Goal: Task Accomplishment & Management: Manage account settings

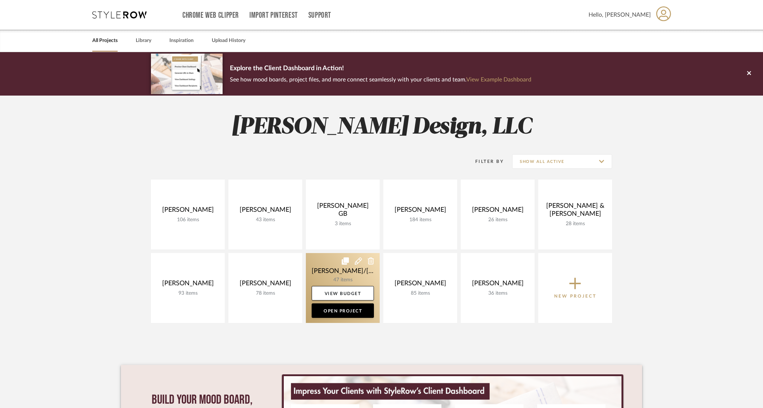
click at [332, 270] on link at bounding box center [343, 288] width 74 height 70
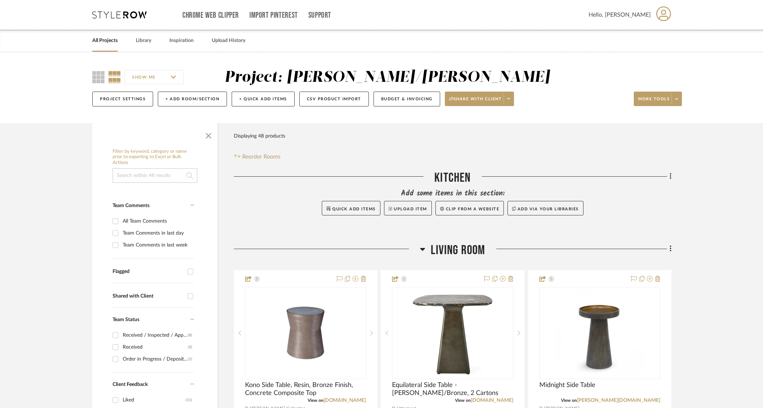
click at [421, 249] on icon at bounding box center [422, 249] width 5 height 3
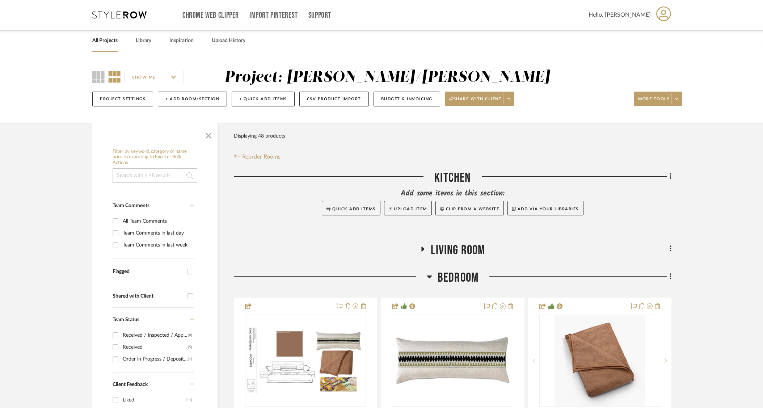
click at [429, 275] on icon at bounding box center [429, 276] width 5 height 9
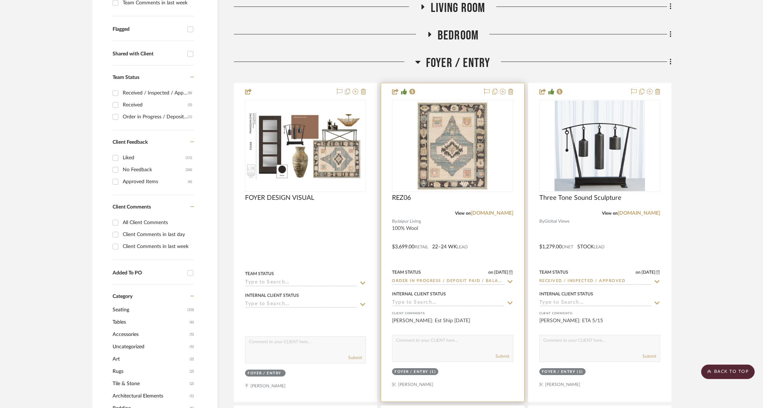
scroll to position [257, 0]
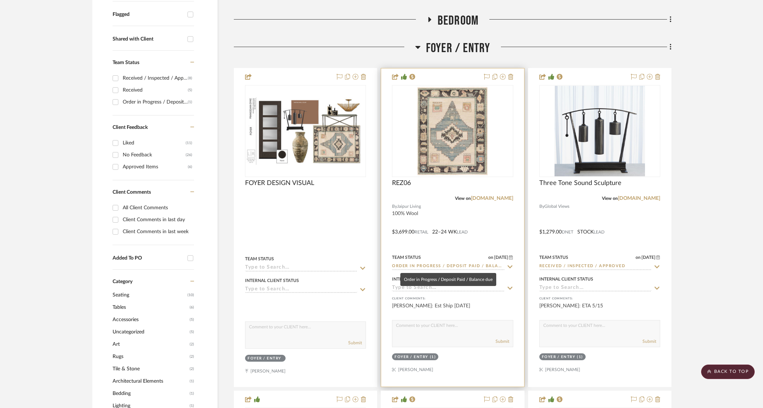
click at [459, 266] on input "Order in Progress / Deposit Paid / Balance due" at bounding box center [448, 266] width 112 height 7
click at [513, 306] on div "[PERSON_NAME]: Est Ship [DATE]" at bounding box center [452, 309] width 121 height 14
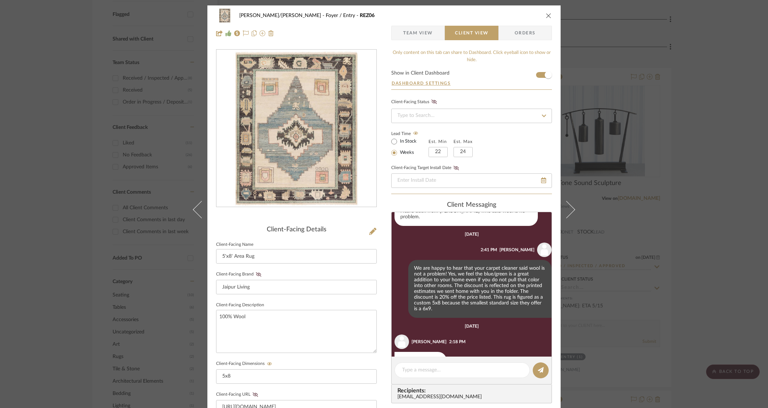
scroll to position [311, 0]
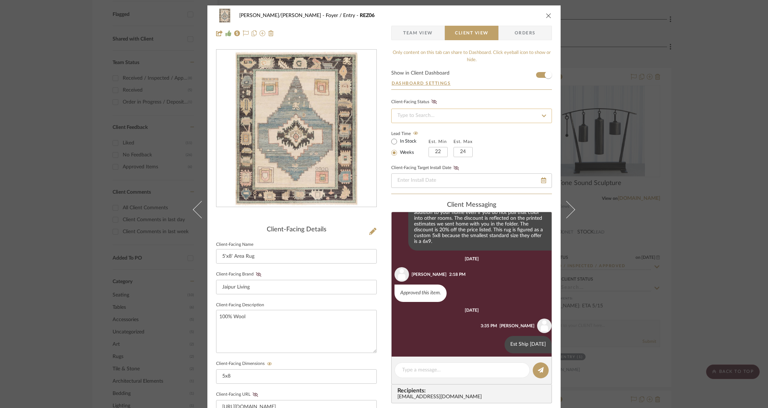
click at [442, 120] on input at bounding box center [471, 116] width 161 height 14
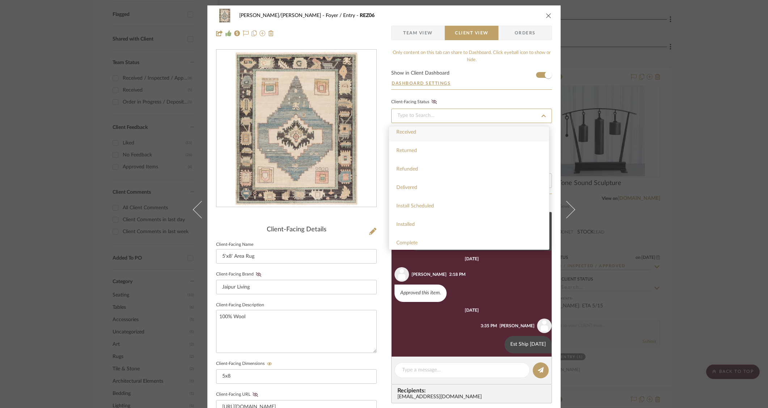
scroll to position [172, 0]
click at [416, 184] on span "Delivered" at bounding box center [406, 184] width 21 height 5
type input "[DATE]"
type input "Delivered"
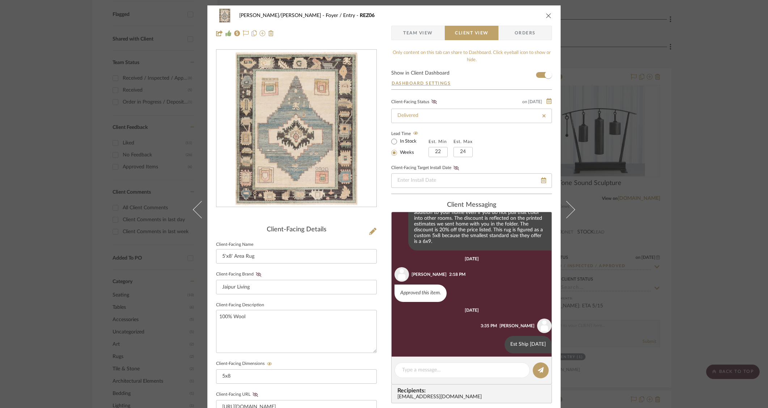
drag, startPoint x: 430, startPoint y: 103, endPoint x: 434, endPoint y: 106, distance: 4.6
click at [432, 103] on icon at bounding box center [434, 102] width 5 height 4
click at [521, 155] on div "Lead Time In Stock Weeks Est. Min 22 Est. Max 24" at bounding box center [471, 143] width 161 height 28
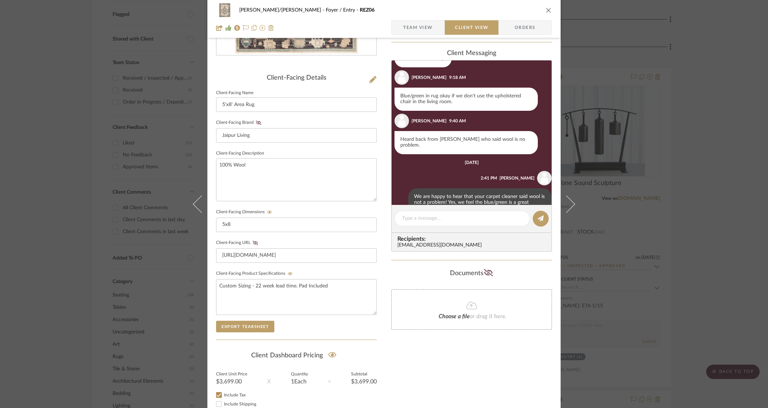
scroll to position [0, 0]
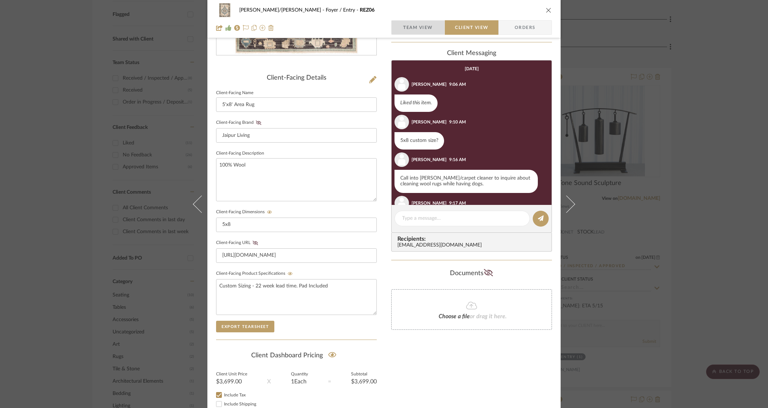
click at [420, 28] on span "Team View" at bounding box center [418, 27] width 30 height 14
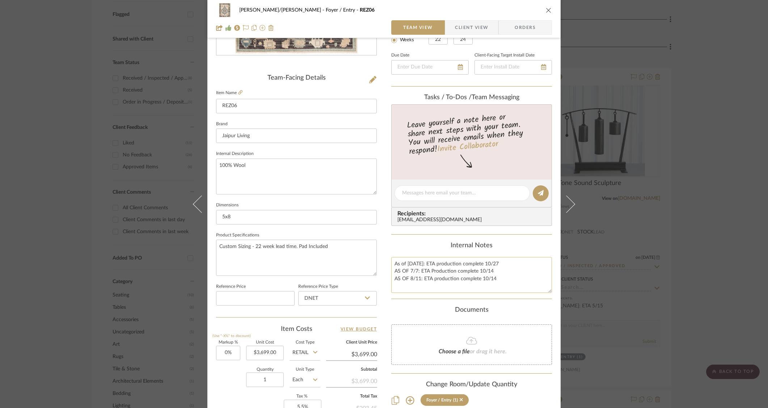
click at [508, 285] on textarea "As of [DATE]: ETA production complete 10/27 AS OF 7/7: ETA Production complete …" at bounding box center [471, 275] width 161 height 36
click at [412, 286] on textarea "As of [DATE]: ETA production complete 10/27 AS OF 7/7: ETA Production complete …" at bounding box center [471, 275] width 161 height 36
click at [411, 287] on textarea "As of [DATE]: ETA production complete 10/27 AS OF 7/7: ETA Production complete …" at bounding box center [471, 275] width 161 height 36
click at [431, 289] on textarea "As of [DATE]: ETA production complete 10/27 AS OF 7/7: ETA Production complete …" at bounding box center [471, 275] width 161 height 36
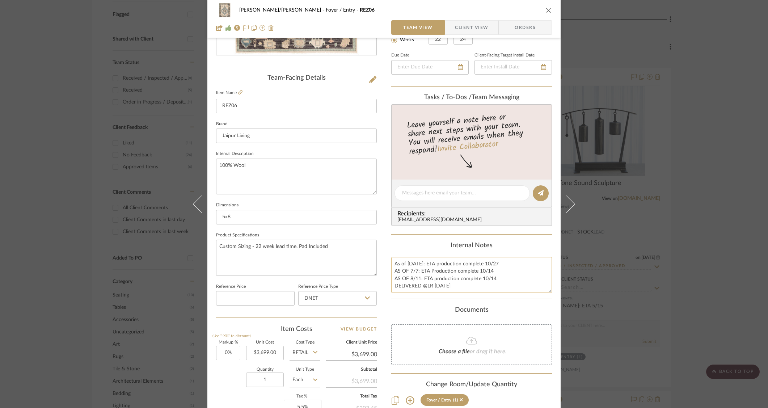
click at [530, 275] on textarea "As of [DATE]: ETA production complete 10/27 AS OF 7/7: ETA Production complete …" at bounding box center [471, 275] width 161 height 36
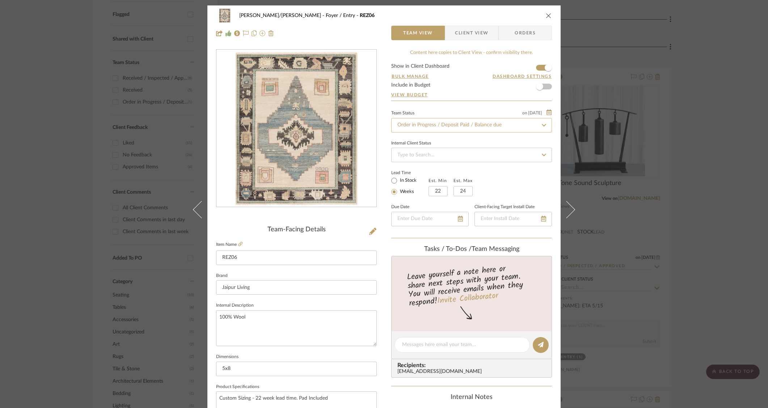
type textarea "As of [DATE]: ETA production complete 10/27 AS OF 7/7: ETA Production complete …"
click at [436, 126] on input "Order in Progress / Deposit Paid / Balance due" at bounding box center [471, 125] width 161 height 14
click at [542, 124] on icon at bounding box center [544, 125] width 7 height 5
type input "[DATE]"
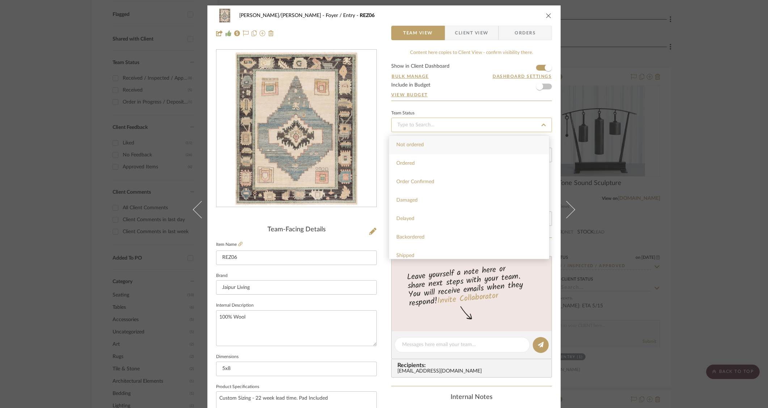
type input "[DATE]"
click at [419, 176] on div "Received" at bounding box center [469, 174] width 160 height 18
type input "[DATE]"
type input "Received"
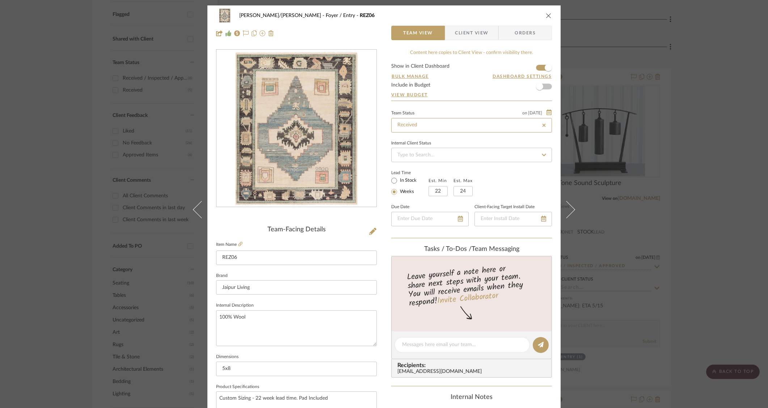
type input "Received"
click at [501, 191] on div "Lead Time In Stock Weeks Est. Min 22 Est. Max 24" at bounding box center [471, 182] width 161 height 28
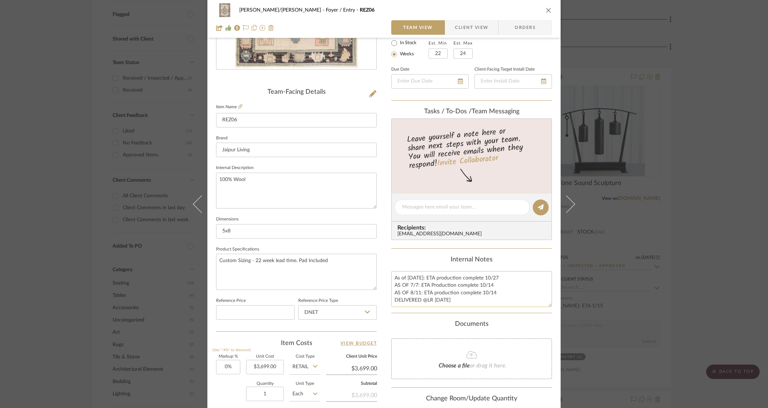
click at [423, 303] on textarea "As of [DATE]: ETA production complete 10/27 AS OF 7/7: ETA Production complete …" at bounding box center [471, 289] width 161 height 36
click at [421, 302] on textarea "As of [DATE]: ETA production complete 10/27 AS OF 7/7: ETA Production complete …" at bounding box center [471, 289] width 161 height 36
click at [424, 301] on textarea "As of [DATE]: ETA production complete 10/27 AS OF 7/7: ETA Production complete …" at bounding box center [471, 289] width 161 height 36
click at [460, 300] on textarea "As of [DATE]: ETA production complete 10/27 AS OF 7/7: ETA Production complete …" at bounding box center [471, 289] width 161 height 36
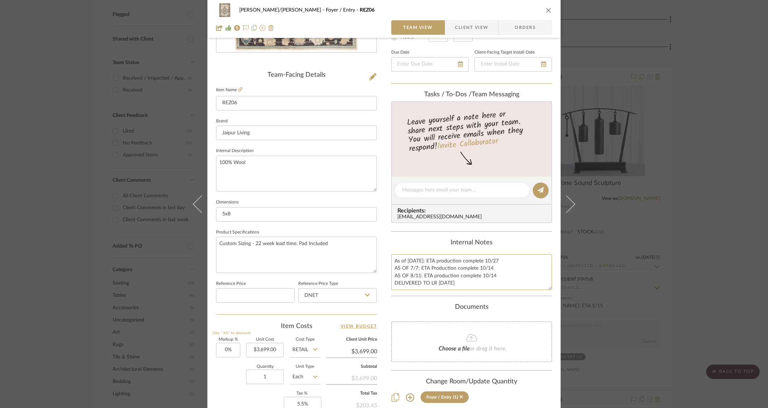
type textarea "As of [DATE]: ETA production complete 10/27 AS OF 7/7: ETA Production complete …"
click at [529, 310] on div "Documents" at bounding box center [471, 307] width 161 height 8
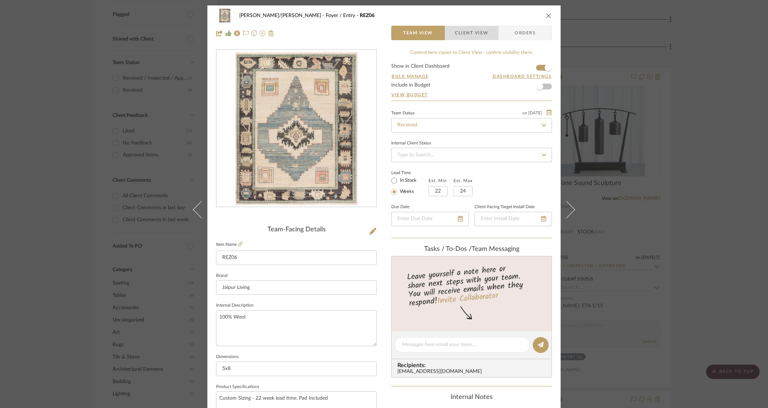
drag, startPoint x: 467, startPoint y: 35, endPoint x: 470, endPoint y: 48, distance: 12.7
click at [467, 35] on span "Client View" at bounding box center [471, 33] width 33 height 14
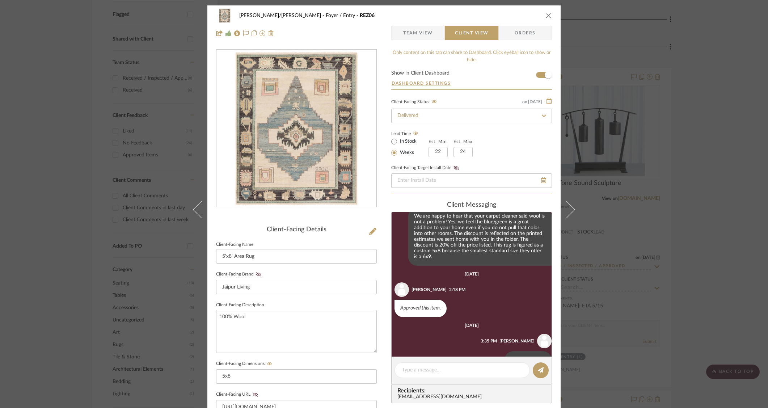
scroll to position [311, 0]
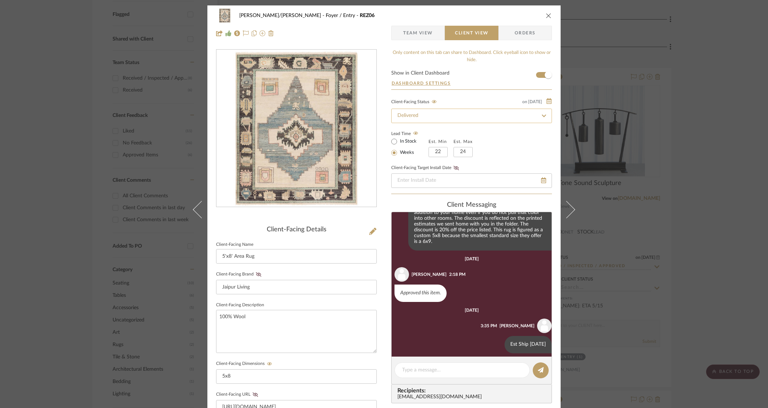
click at [453, 117] on input "Delivered" at bounding box center [471, 116] width 161 height 14
click at [541, 117] on icon at bounding box center [544, 115] width 7 height 5
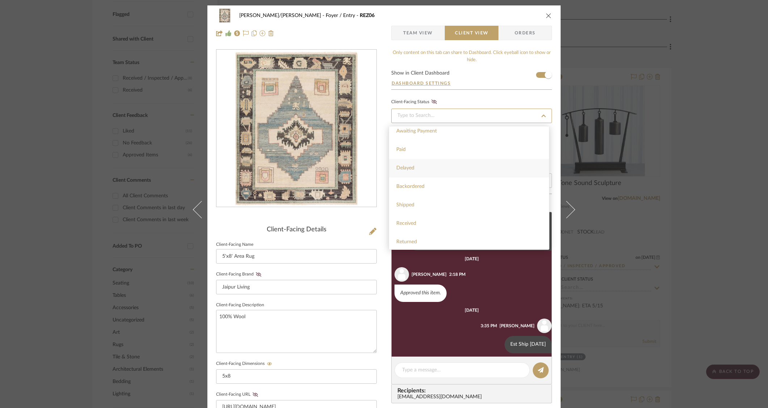
scroll to position [110, 0]
click at [410, 194] on span "Received" at bounding box center [406, 191] width 20 height 5
type input "[DATE]"
type input "Received"
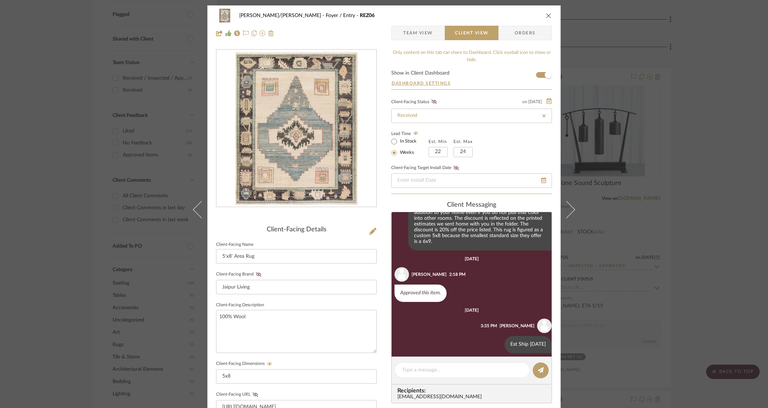
click at [430, 35] on span "Team View" at bounding box center [418, 33] width 53 height 14
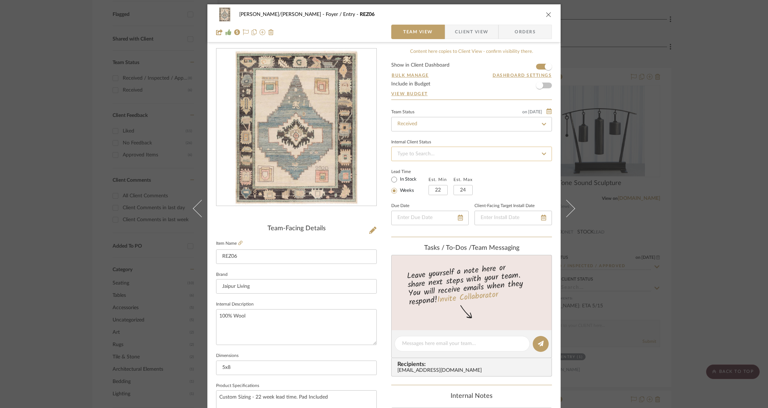
scroll to position [265, 0]
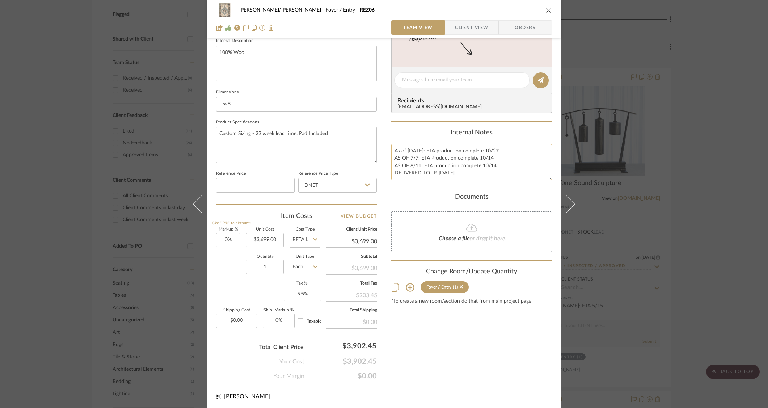
drag, startPoint x: 415, startPoint y: 175, endPoint x: 421, endPoint y: 175, distance: 5.4
click at [415, 175] on textarea "As of [DATE]: ETA production complete 10/27 AS OF 7/7: ETA Production complete …" at bounding box center [471, 162] width 161 height 36
drag, startPoint x: 418, startPoint y: 173, endPoint x: 393, endPoint y: 172, distance: 25.0
click at [393, 172] on textarea "As of [DATE]: ETA production complete 10/27 AS OF 7/7: ETA Production complete …" at bounding box center [471, 162] width 161 height 36
click at [516, 166] on textarea "As of [DATE]: ETA production complete 10/27 AS OF 7/7: ETA Production complete …" at bounding box center [471, 162] width 161 height 36
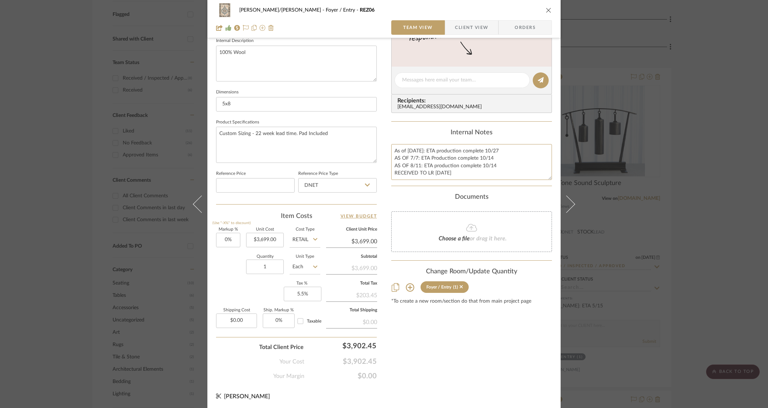
type textarea "As of [DATE]: ETA production complete 10/27 AS OF 7/7: ETA Production complete …"
click at [433, 196] on div "Documents" at bounding box center [471, 197] width 161 height 8
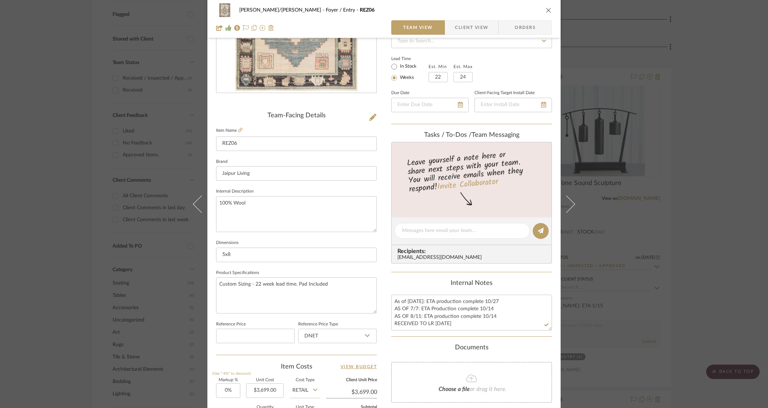
scroll to position [0, 0]
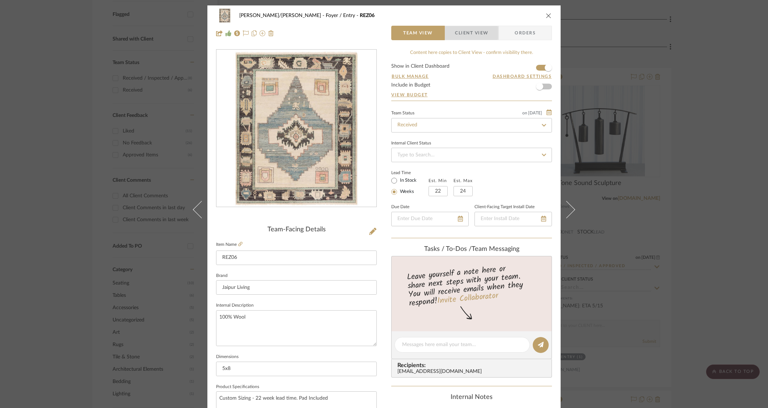
click at [450, 33] on span "button" at bounding box center [450, 33] width 10 height 14
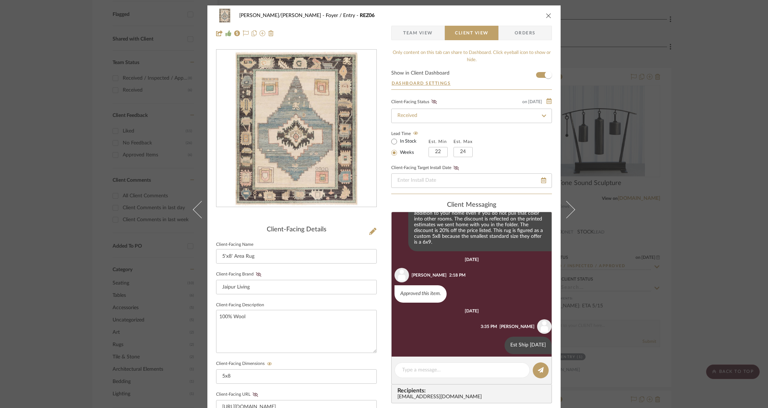
scroll to position [311, 0]
click at [458, 370] on textarea at bounding box center [462, 370] width 120 height 8
type textarea "Received @LR Studio [DATE]"
click at [539, 368] on icon at bounding box center [541, 370] width 6 height 6
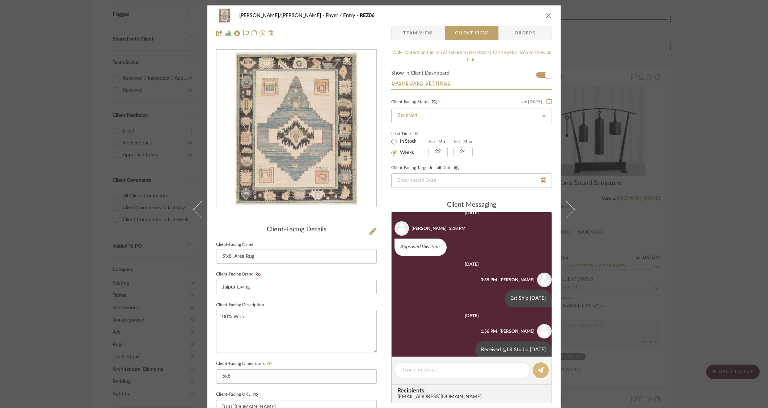
scroll to position [362, 0]
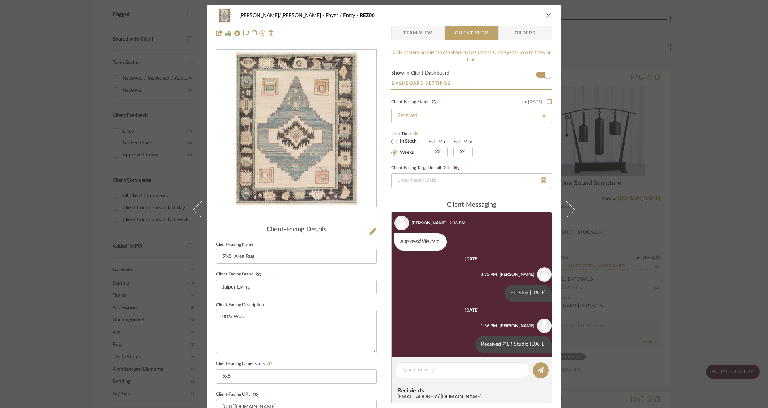
click at [543, 13] on div "[PERSON_NAME]/[PERSON_NAME] Foyer / Entry REZ06" at bounding box center [384, 15] width 336 height 14
click at [549, 16] on button "close" at bounding box center [549, 15] width 7 height 7
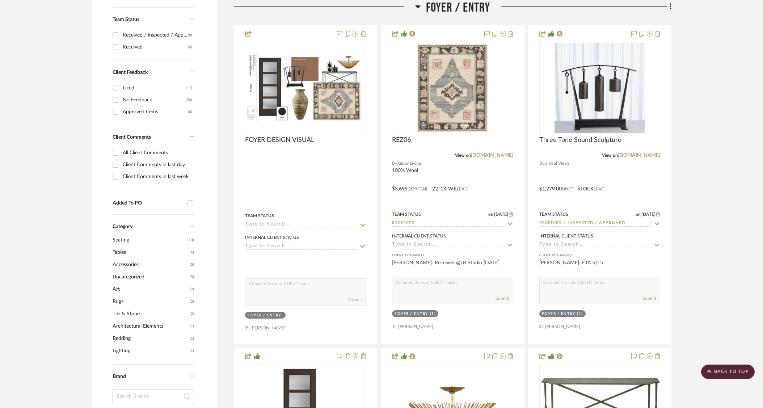
scroll to position [0, 0]
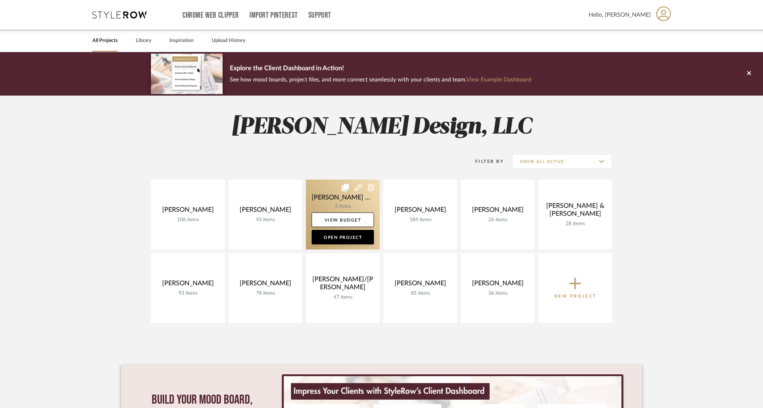
scroll to position [0, 0]
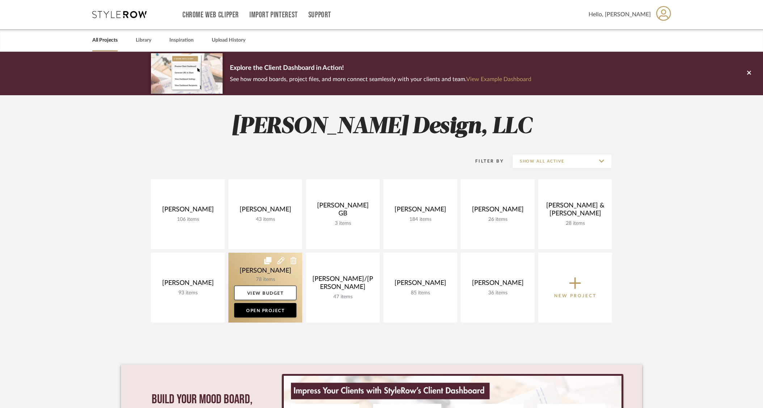
click at [259, 275] on link at bounding box center [265, 288] width 74 height 70
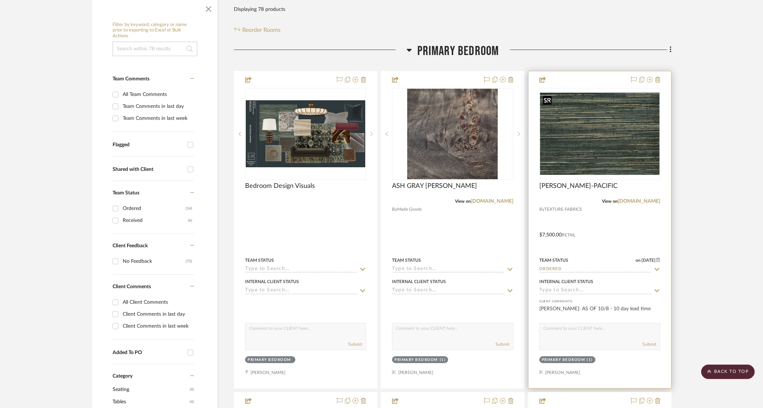
scroll to position [104, 0]
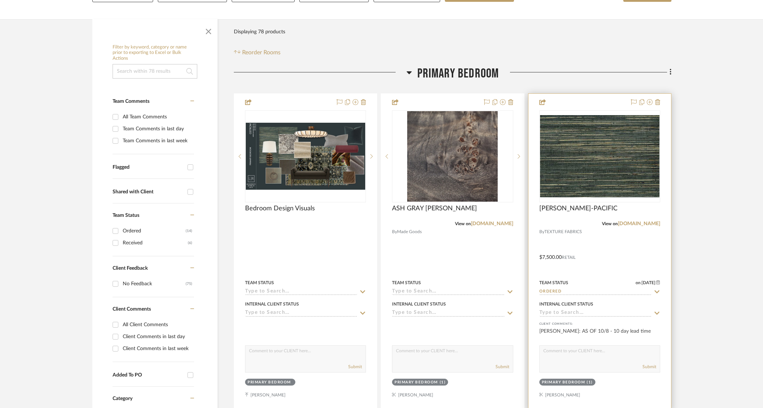
click at [611, 252] on div at bounding box center [600, 252] width 143 height 317
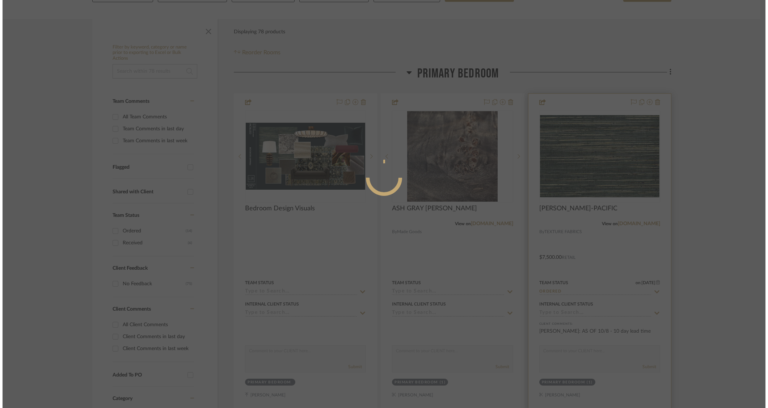
scroll to position [0, 0]
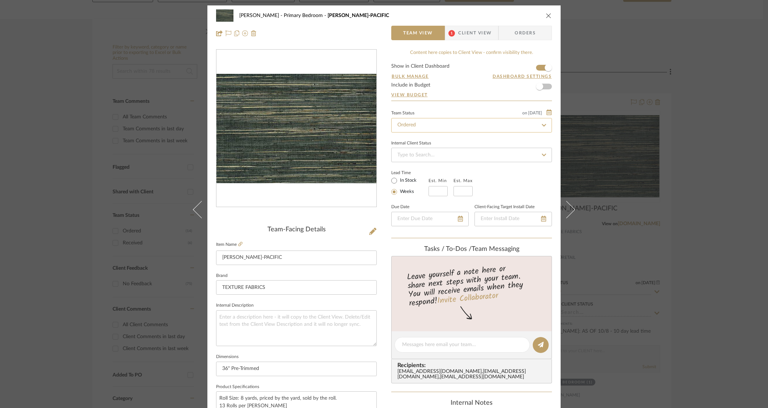
click at [466, 127] on input "Ordered" at bounding box center [471, 125] width 161 height 14
click at [544, 125] on icon at bounding box center [544, 125] width 7 height 5
type input "[DATE]"
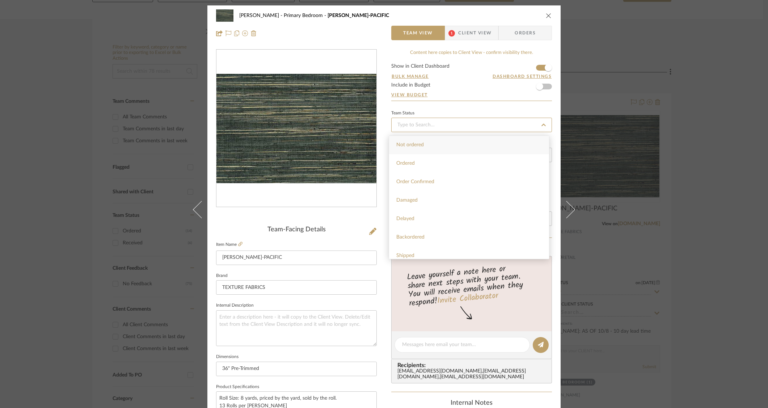
type input "[DATE]"
click at [410, 185] on span "Received" at bounding box center [406, 187] width 20 height 5
type input "[DATE]"
type input "Received"
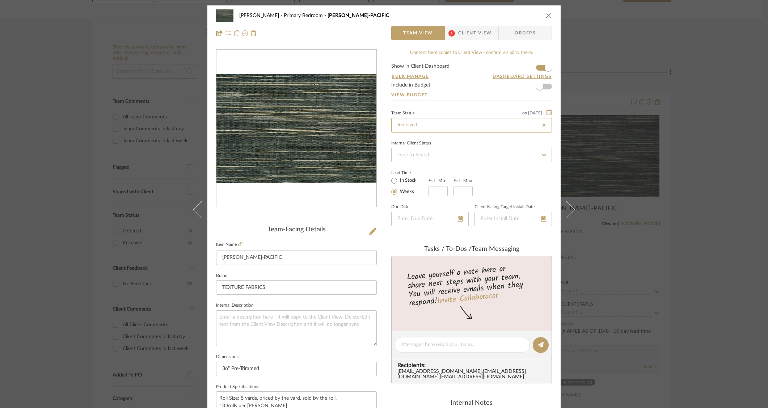
type input "Received"
click at [480, 160] on input at bounding box center [471, 155] width 161 height 14
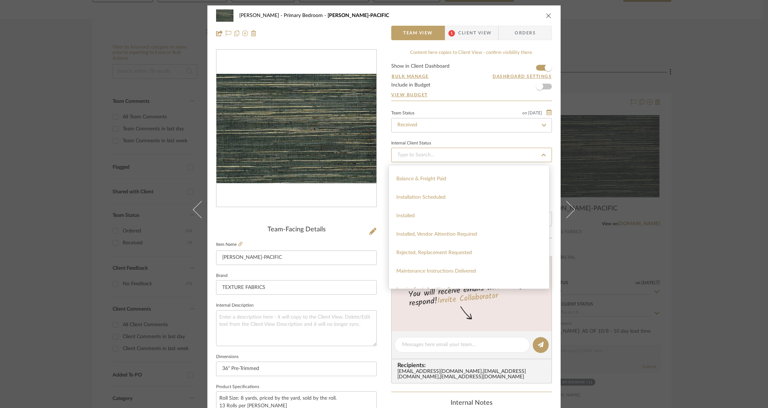
scroll to position [191, 0]
click at [385, 202] on div "[PERSON_NAME] Primary Bedroom [PERSON_NAME]-PACIFIC Team View 1 Client View Ord…" at bounding box center [383, 339] width 353 height 669
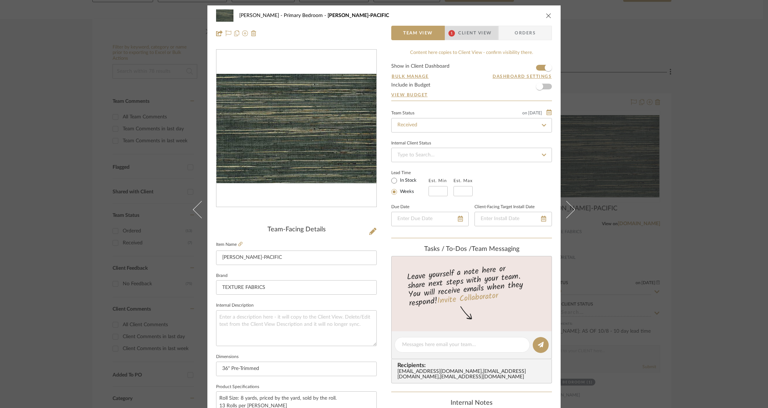
click at [482, 38] on span "Client View" at bounding box center [474, 33] width 33 height 14
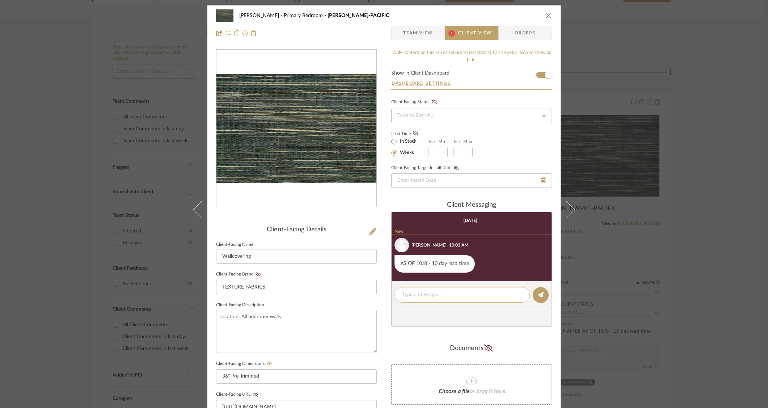
click at [434, 297] on textarea at bounding box center [462, 295] width 120 height 8
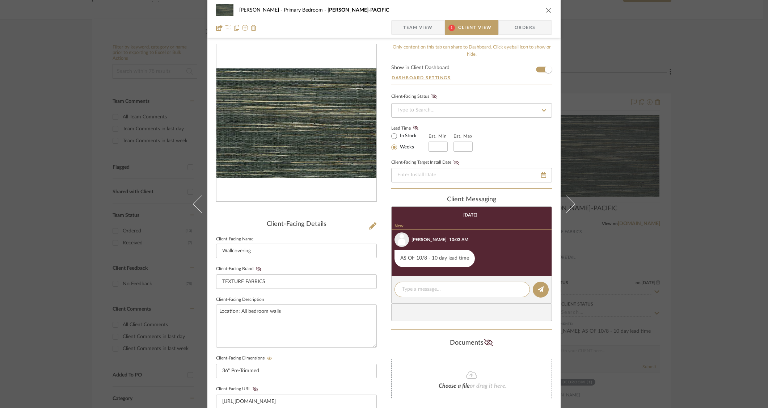
scroll to position [6, 0]
click at [433, 98] on icon at bounding box center [434, 96] width 5 height 4
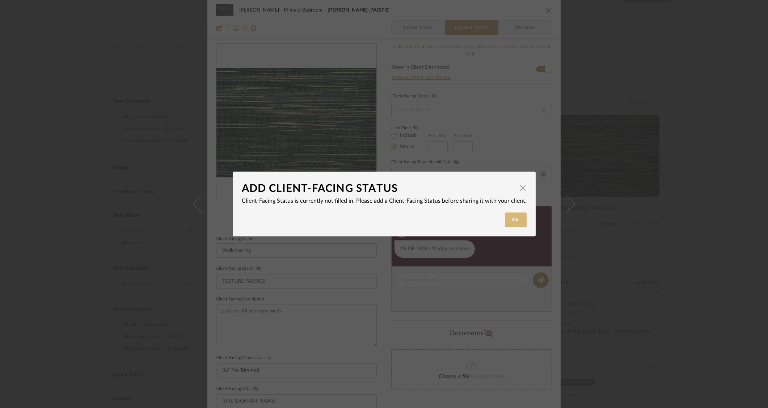
click at [510, 220] on button "Ok" at bounding box center [516, 220] width 22 height 15
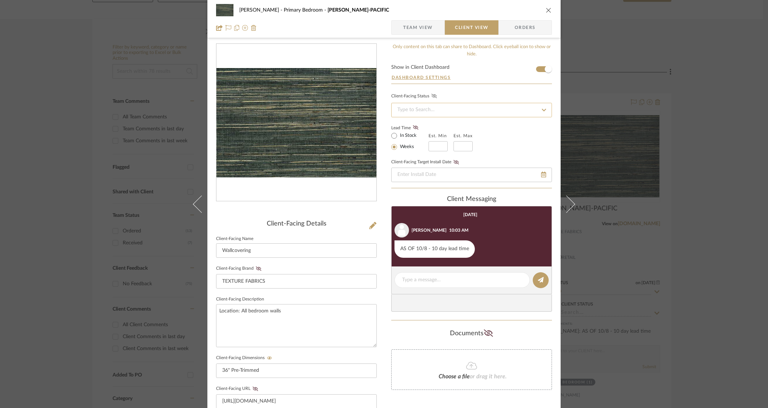
click at [463, 110] on input at bounding box center [471, 110] width 161 height 14
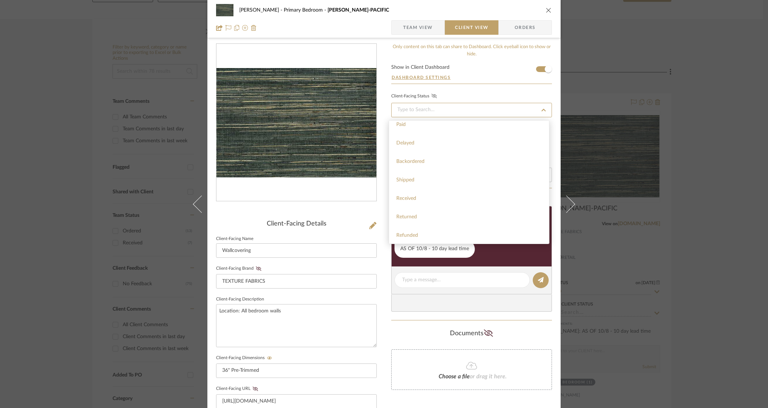
scroll to position [114, 0]
click at [435, 182] on div "Received" at bounding box center [469, 182] width 160 height 18
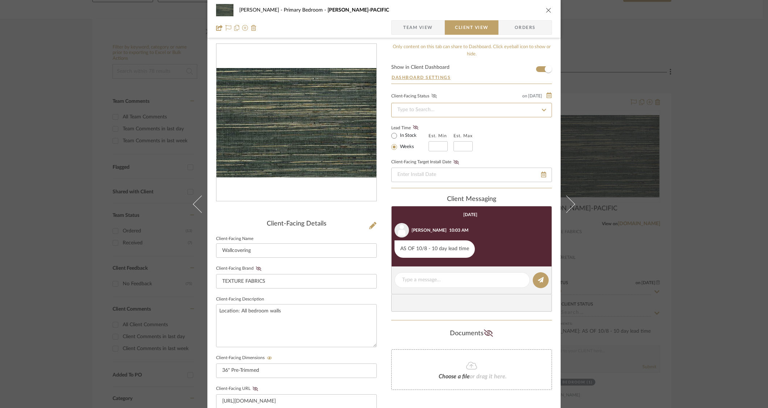
type input "[DATE]"
type input "Received"
click at [434, 95] on icon at bounding box center [434, 96] width 5 height 4
click at [533, 142] on div "Lead Time In Stock Weeks Est. Min Est. Max" at bounding box center [471, 137] width 161 height 28
click at [546, 10] on icon "close" at bounding box center [549, 10] width 6 height 6
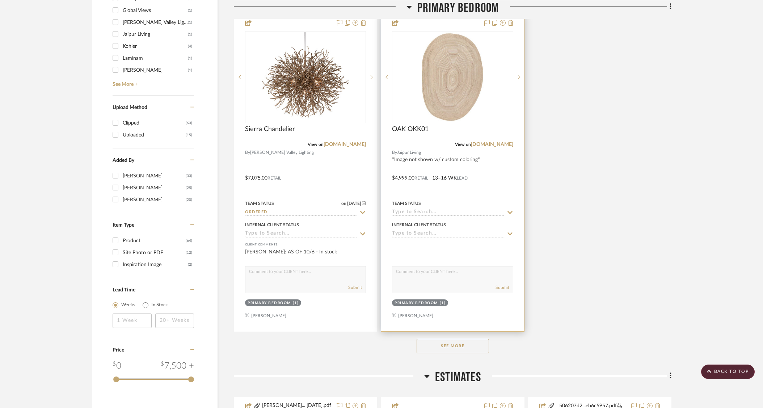
scroll to position [826, 0]
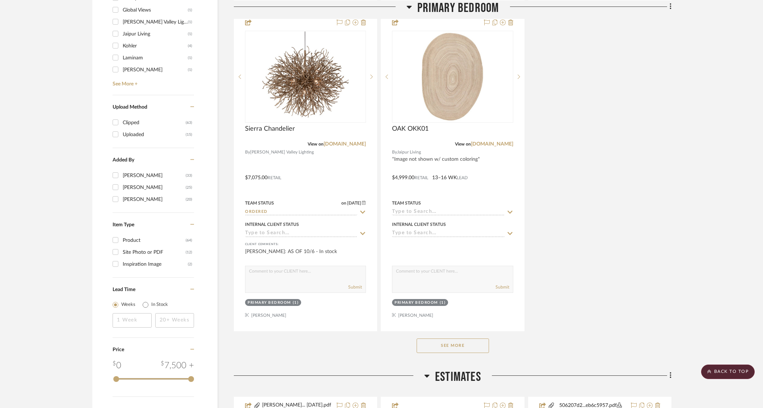
click at [444, 346] on button "See More" at bounding box center [453, 346] width 72 height 14
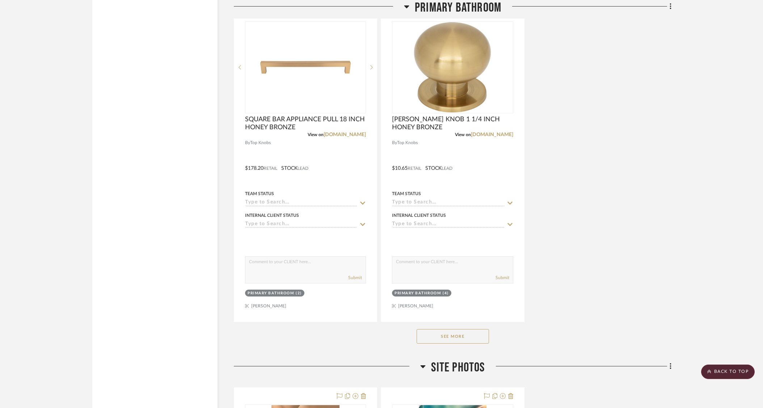
scroll to position [5516, 0]
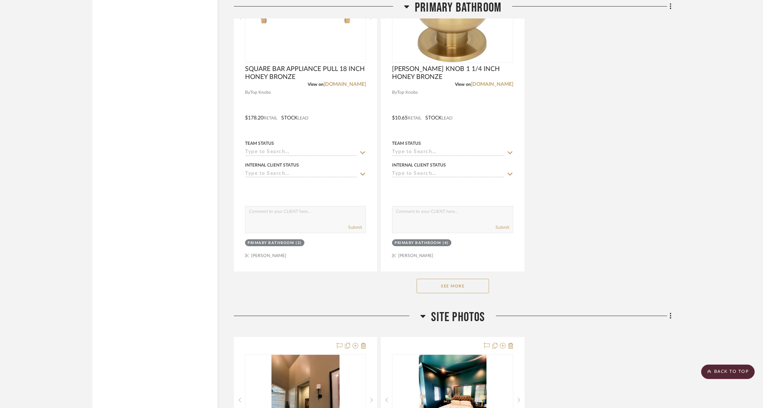
click at [444, 279] on button "See More" at bounding box center [453, 286] width 72 height 14
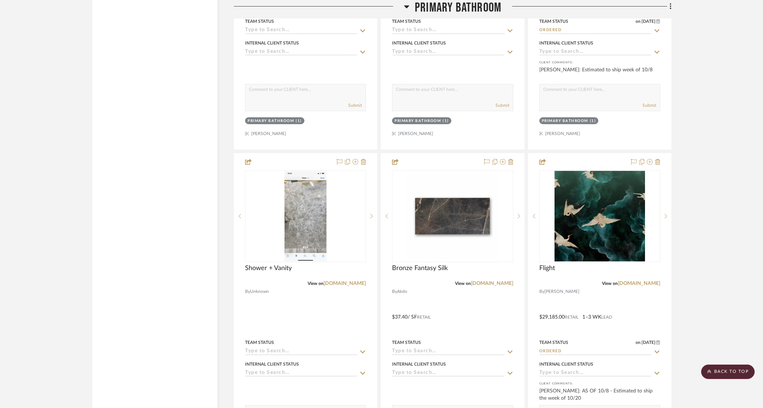
scroll to position [8335, 0]
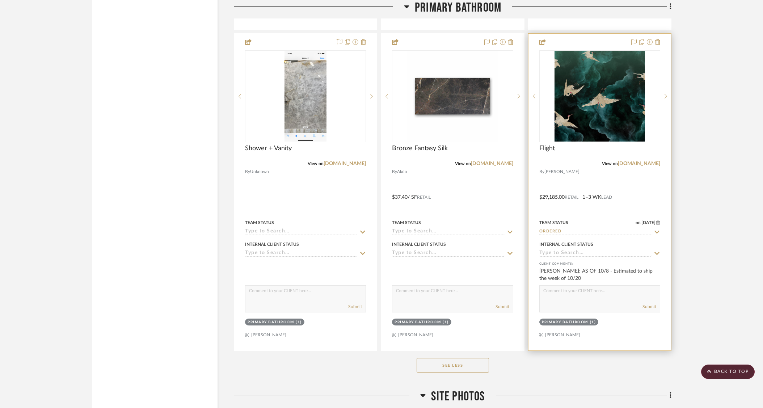
click at [588, 160] on div "View on [DOMAIN_NAME]" at bounding box center [599, 163] width 121 height 7
click at [587, 156] on div at bounding box center [600, 192] width 143 height 317
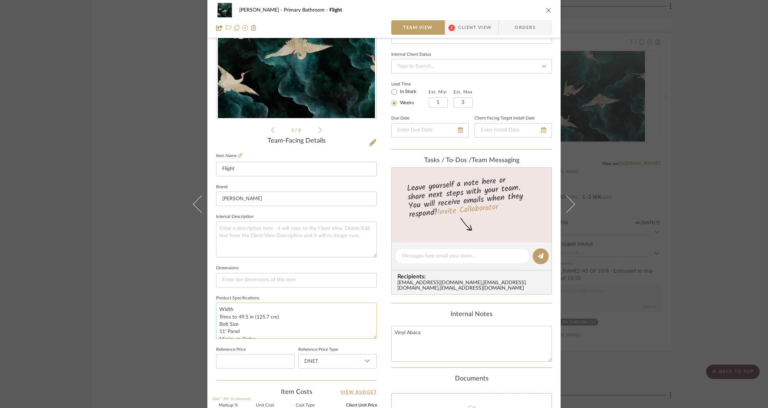
scroll to position [0, 0]
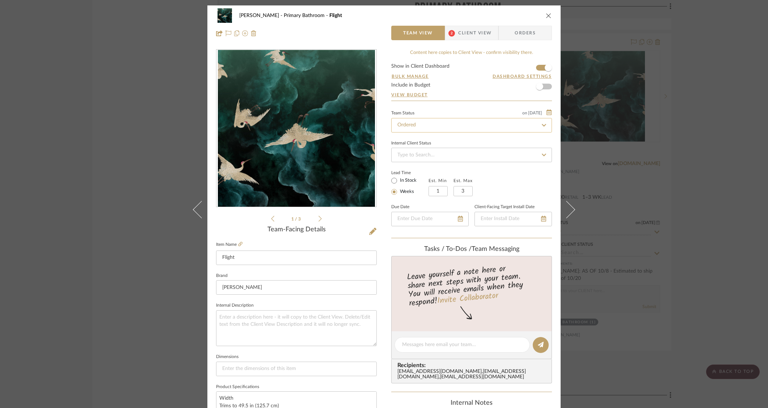
click at [441, 127] on input "Ordered" at bounding box center [471, 125] width 161 height 14
click at [543, 122] on fa-icon at bounding box center [544, 125] width 10 height 9
type input "[DATE]"
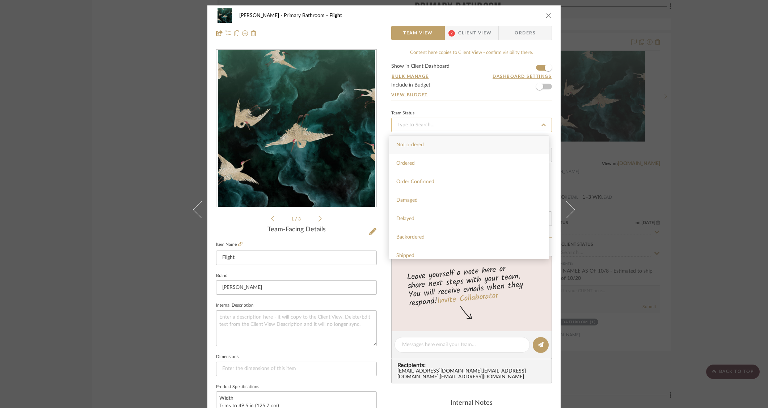
type input "[DATE]"
click at [406, 189] on div "Received" at bounding box center [469, 192] width 160 height 18
type input "[DATE]"
type input "Received"
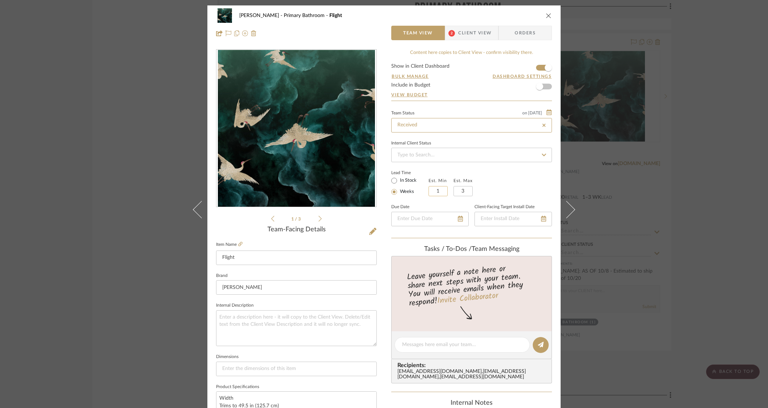
type input "Received"
click at [509, 167] on div "Team Status on [DATE] [DATE] Received Internal Client Status Lead Time In Stock…" at bounding box center [471, 173] width 161 height 130
click at [458, 39] on span "Client View" at bounding box center [474, 33] width 33 height 14
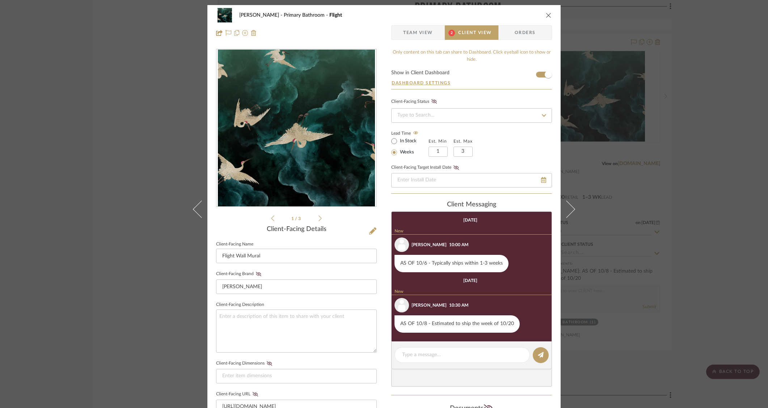
scroll to position [0, 0]
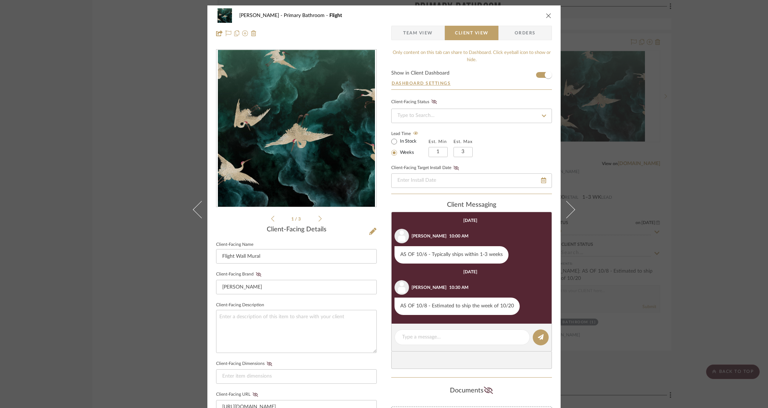
click at [312, 269] on fieldset "Client-Facing Brand [PERSON_NAME]" at bounding box center [296, 281] width 161 height 25
click at [527, 145] on div "Lead Time In Stock Weeks Est. Min 1 Est. Max 3" at bounding box center [471, 143] width 161 height 28
click at [461, 97] on div "Client-Facing Status" at bounding box center [471, 110] width 161 height 26
click at [498, 140] on div "Lead Time In Stock Weeks Est. Min 1 Est. Max 3" at bounding box center [471, 143] width 161 height 28
click at [444, 118] on input at bounding box center [471, 116] width 161 height 14
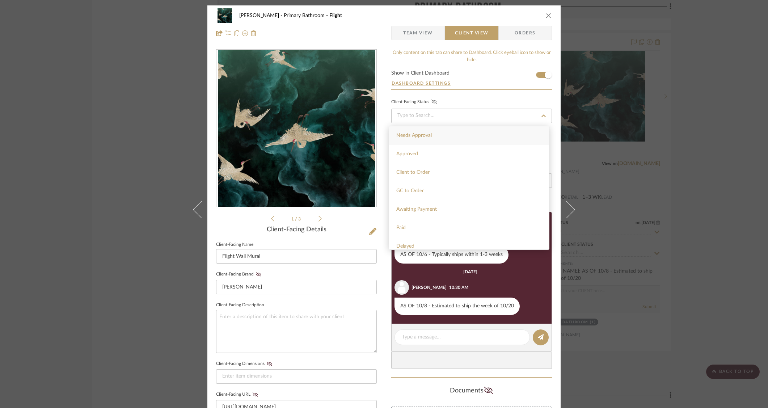
click at [430, 101] on fa-icon at bounding box center [434, 102] width 9 height 7
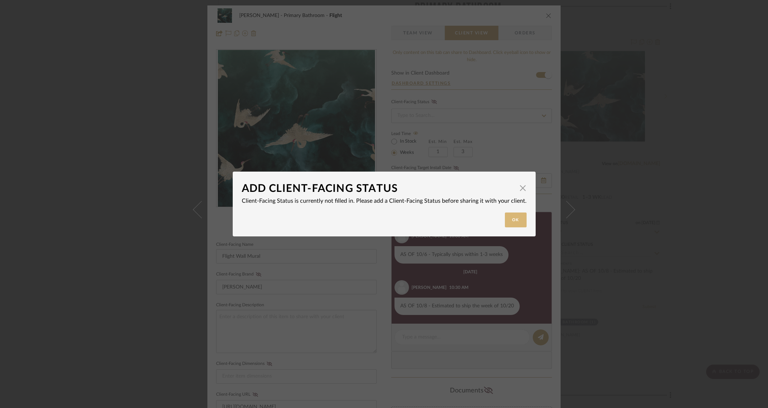
click at [505, 223] on button "Ok" at bounding box center [516, 220] width 22 height 15
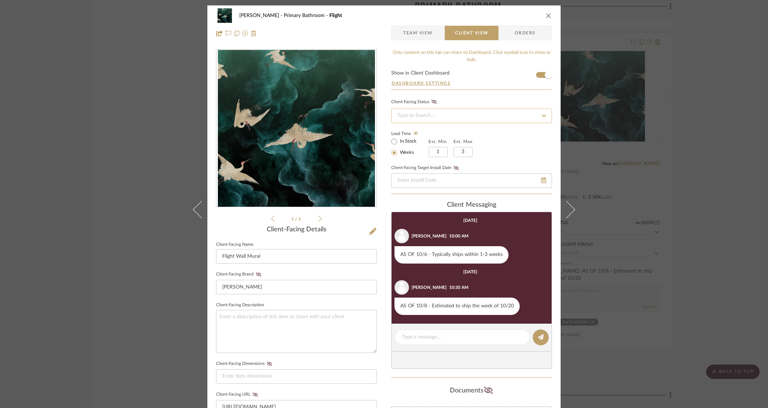
click at [459, 114] on input at bounding box center [471, 116] width 161 height 14
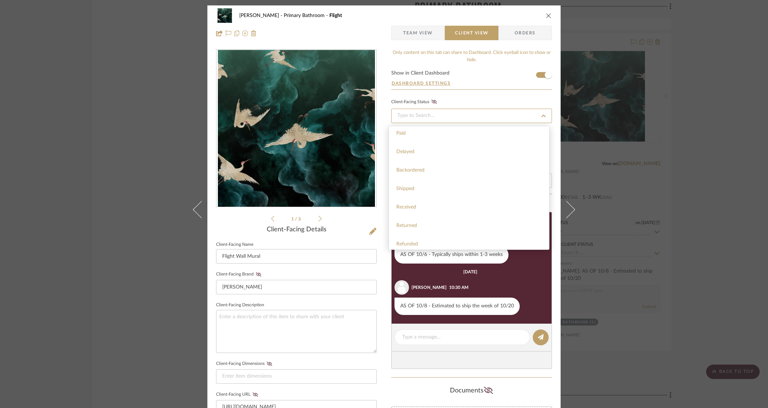
scroll to position [105, 0]
click at [418, 191] on div "Received" at bounding box center [469, 196] width 160 height 18
type input "[DATE]"
type input "Received"
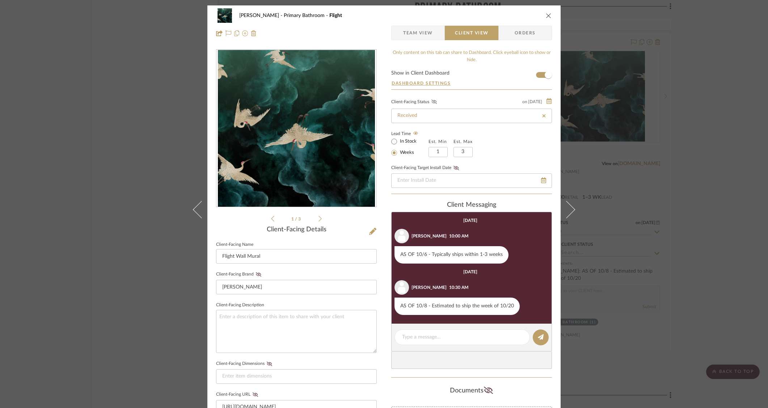
click at [432, 102] on icon at bounding box center [434, 102] width 5 height 4
click at [523, 141] on div "Lead Time In Stock Weeks Est. Min 1 Est. Max 3" at bounding box center [471, 143] width 161 height 28
click at [546, 15] on icon "close" at bounding box center [549, 16] width 6 height 6
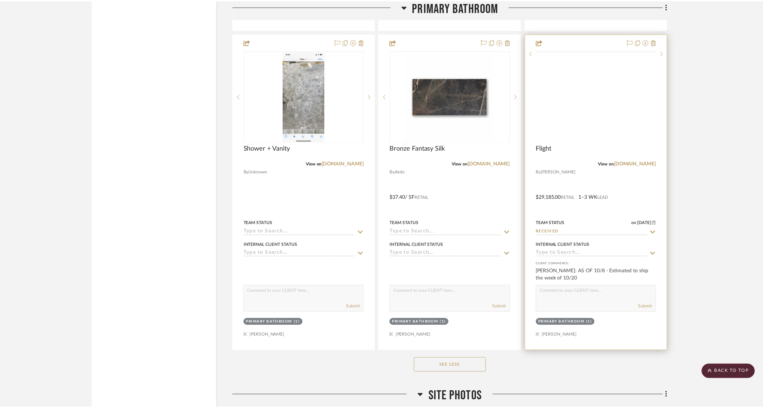
scroll to position [8335, 0]
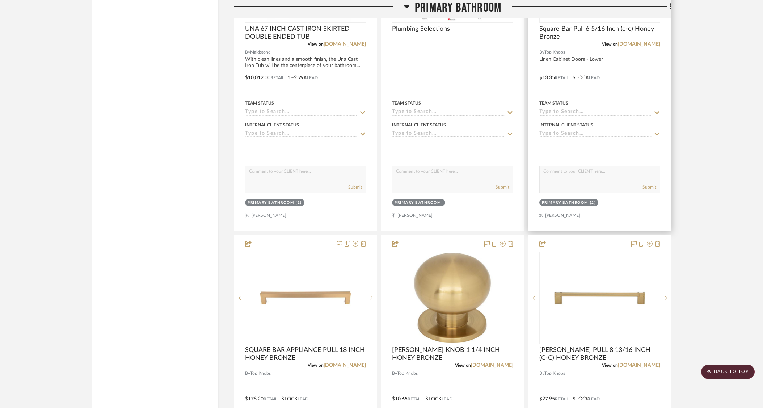
scroll to position [5237, 0]
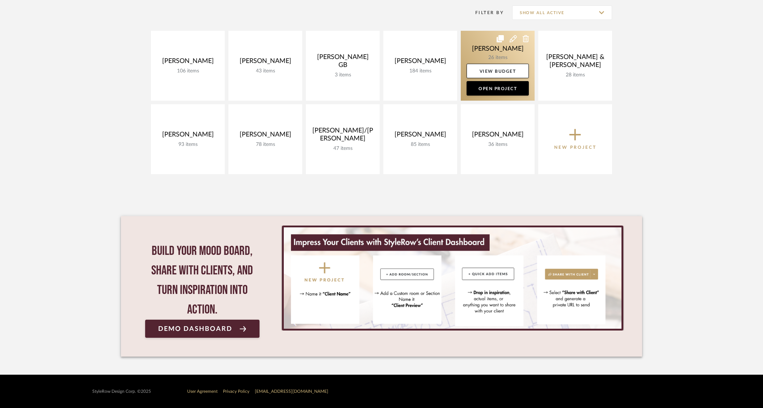
scroll to position [0, 0]
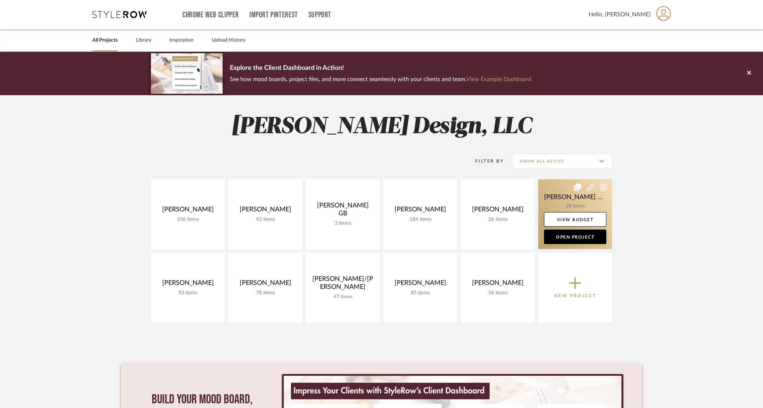
click at [588, 206] on link at bounding box center [575, 214] width 74 height 70
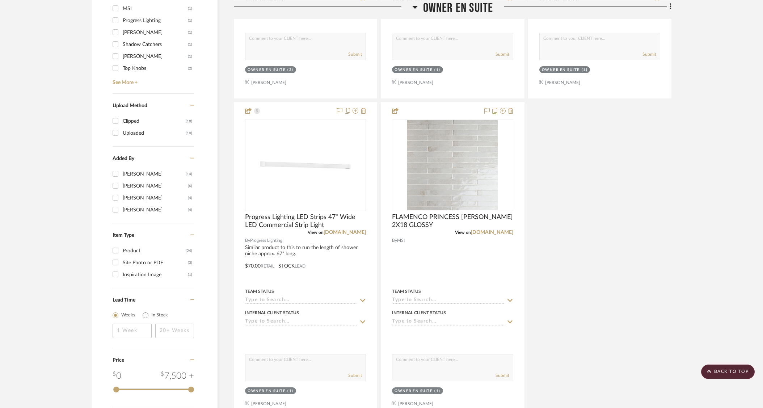
scroll to position [825, 0]
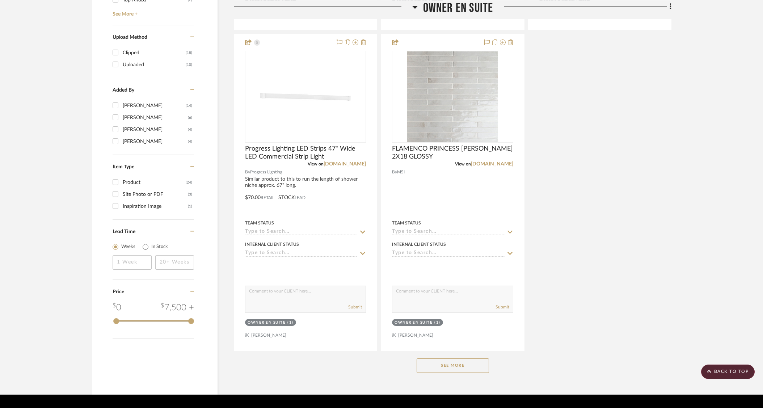
click at [442, 358] on button "See More" at bounding box center [453, 365] width 72 height 14
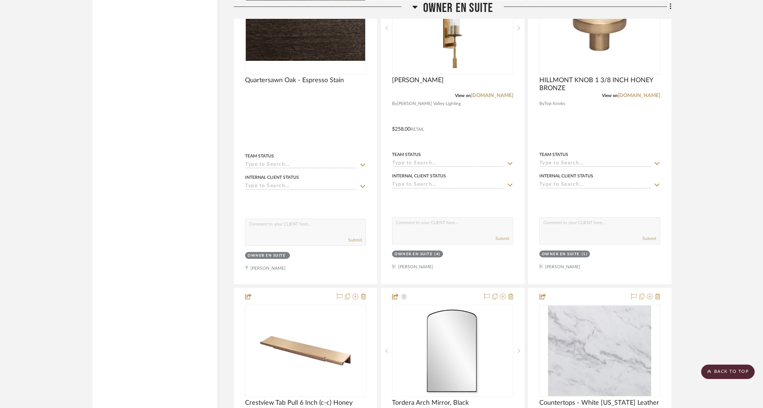
scroll to position [2297, 0]
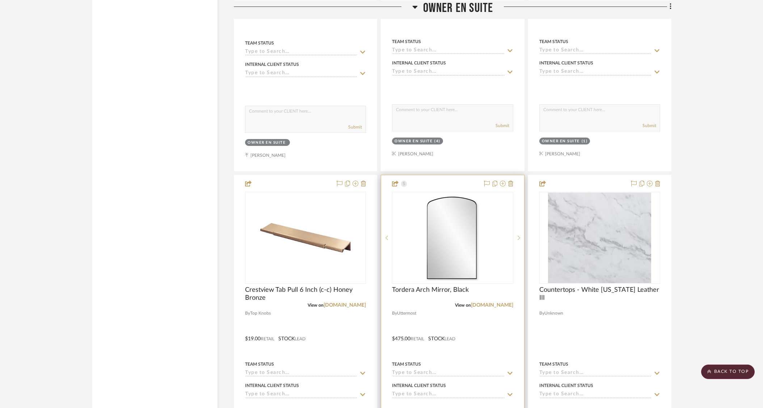
click at [464, 307] on div at bounding box center [452, 333] width 143 height 317
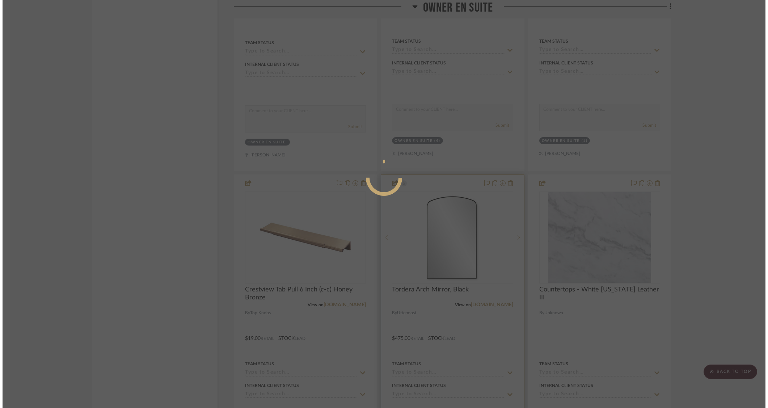
scroll to position [0, 0]
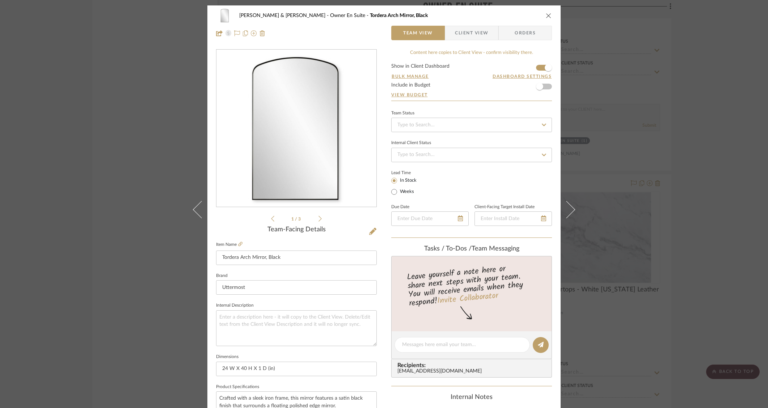
click at [471, 38] on span "Client View" at bounding box center [471, 33] width 33 height 14
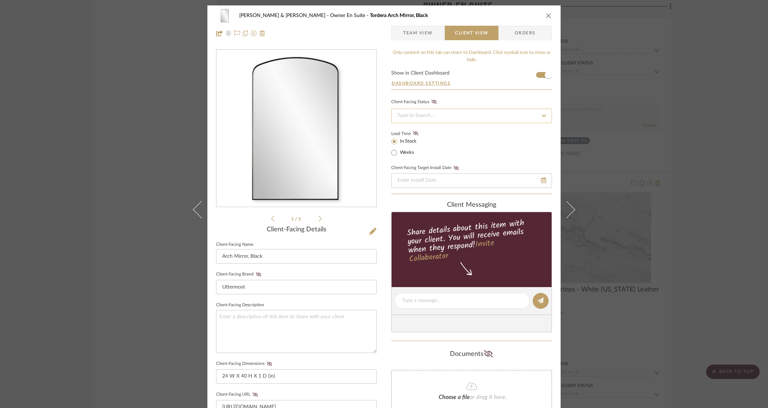
drag, startPoint x: 441, startPoint y: 113, endPoint x: 442, endPoint y: 120, distance: 7.0
click at [441, 113] on input at bounding box center [471, 116] width 161 height 14
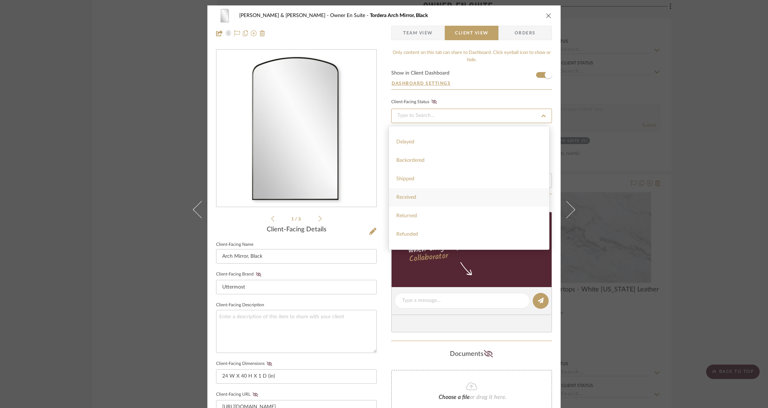
scroll to position [113, 0]
click at [424, 196] on div "Received" at bounding box center [469, 189] width 160 height 18
type input "[DATE]"
type input "Received"
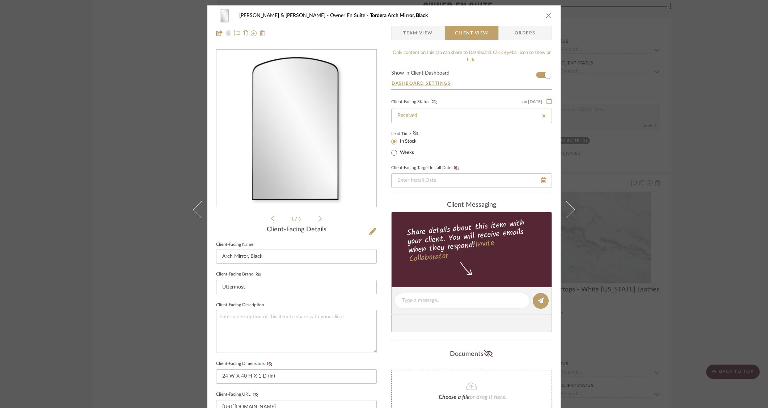
click at [430, 100] on fa-icon at bounding box center [434, 102] width 9 height 7
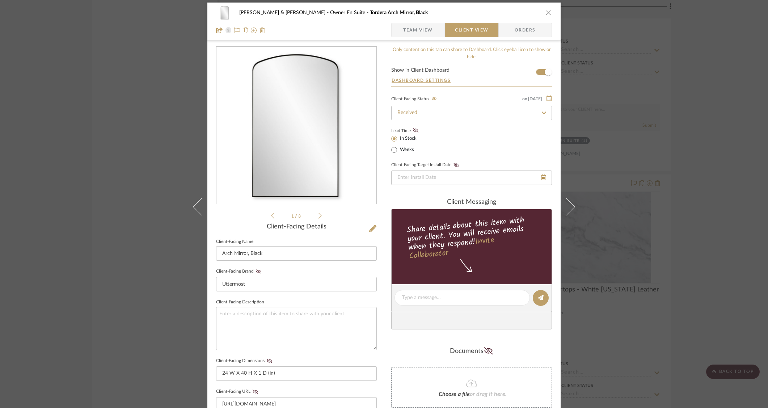
click at [460, 135] on div "Lead Time In Stock Weeks" at bounding box center [471, 140] width 161 height 28
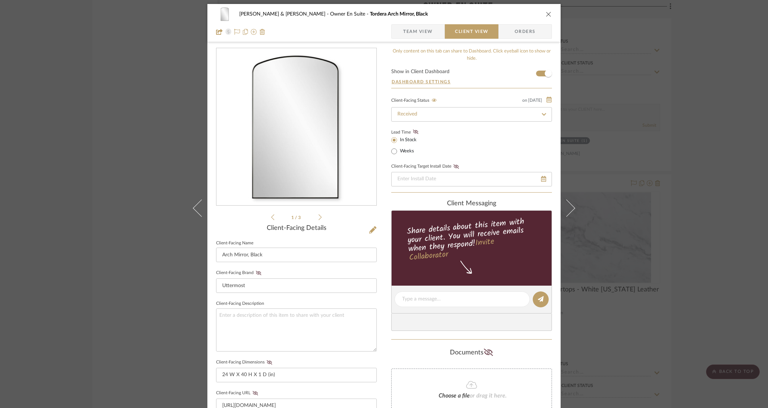
scroll to position [3, 0]
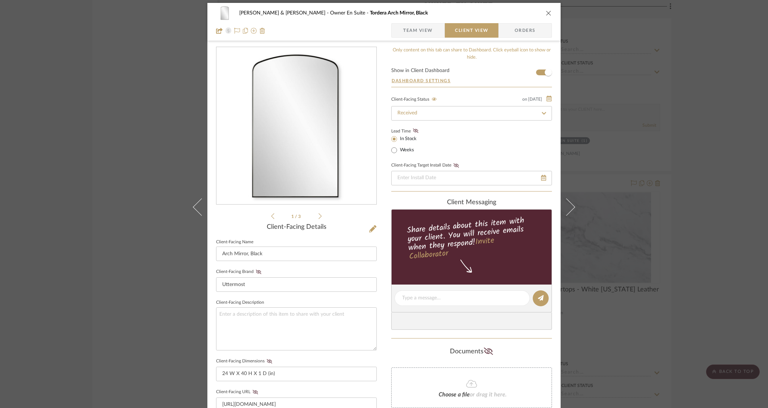
click at [546, 12] on icon "close" at bounding box center [549, 13] width 6 height 6
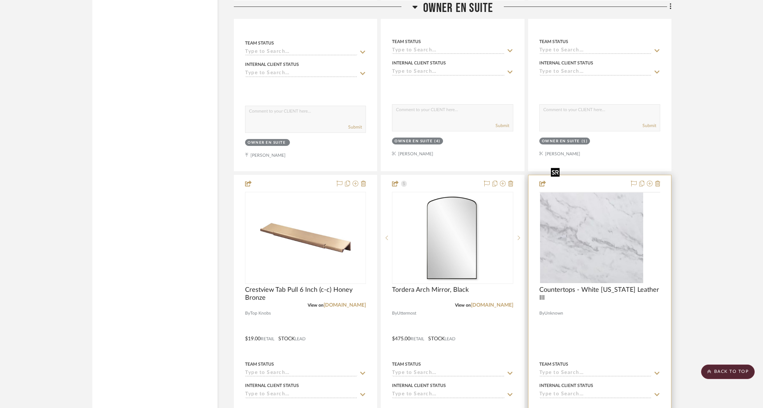
scroll to position [2300, 0]
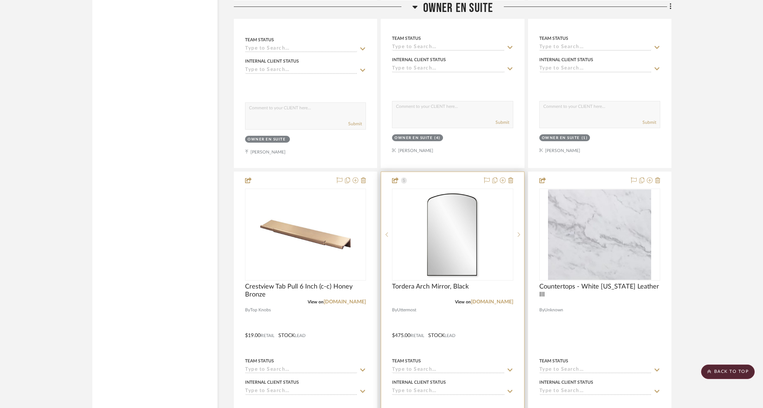
click at [480, 285] on div at bounding box center [452, 330] width 143 height 317
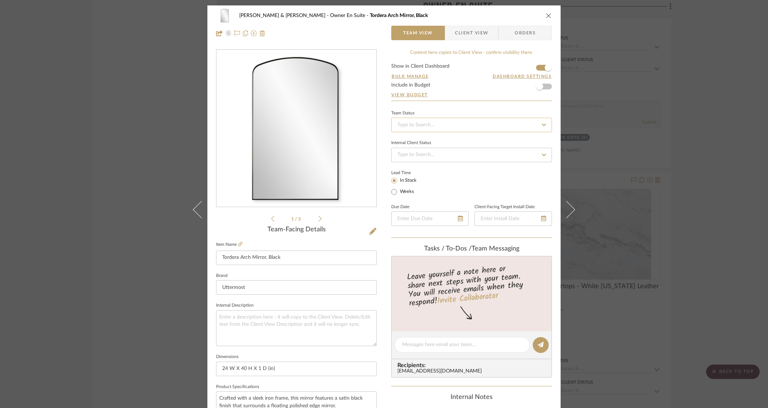
click at [440, 123] on input at bounding box center [471, 125] width 161 height 14
click at [415, 177] on span "Received" at bounding box center [406, 177] width 20 height 5
type input "[DATE]"
type input "Received"
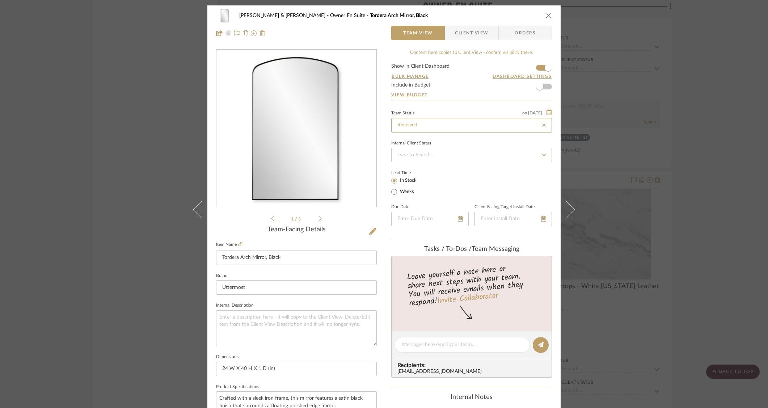
type input "[DATE]"
type input "Received"
click at [700, 122] on div "[PERSON_NAME] & [PERSON_NAME] Owner En Suite Tordera Arch Mirror, Black Team Vi…" at bounding box center [384, 204] width 768 height 408
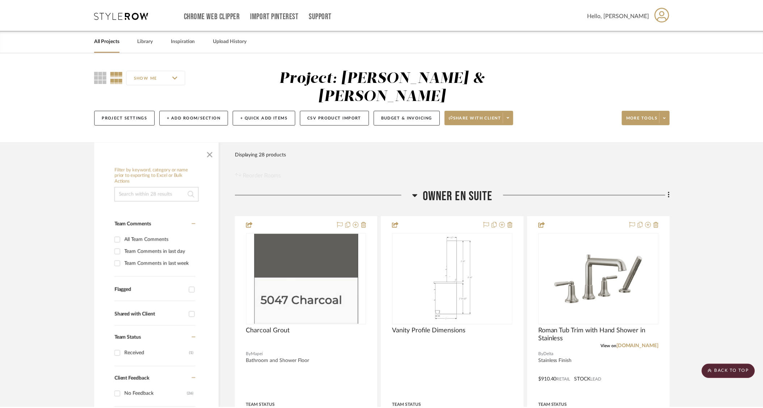
scroll to position [2300, 0]
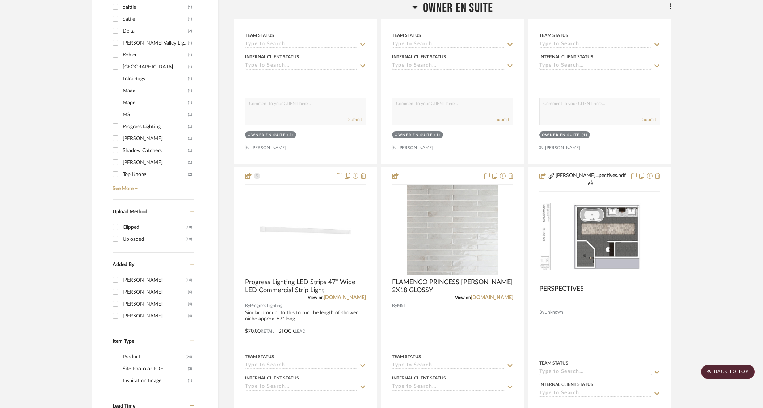
scroll to position [0, 0]
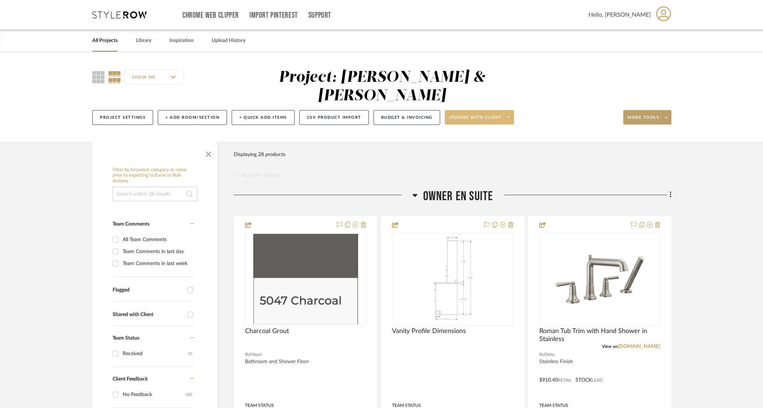
drag, startPoint x: 565, startPoint y: 106, endPoint x: 508, endPoint y: 94, distance: 58.3
click at [560, 105] on div "Project Settings + Add Room/Section + Quick Add Items CSV Product Import Budget…" at bounding box center [381, 117] width 579 height 24
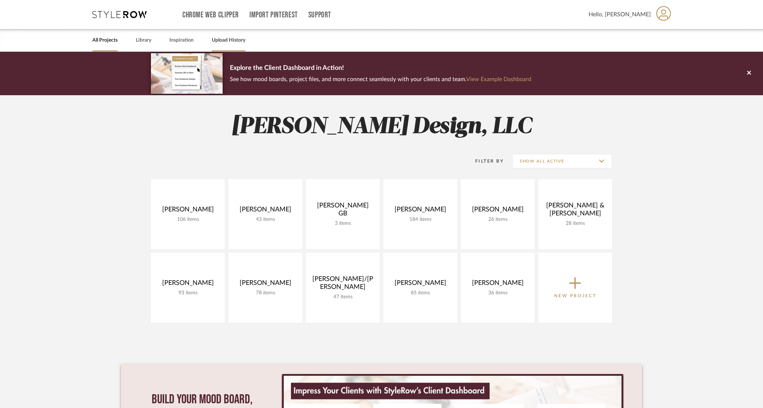
scroll to position [1, 0]
